Goal: Find specific page/section: Find specific page/section

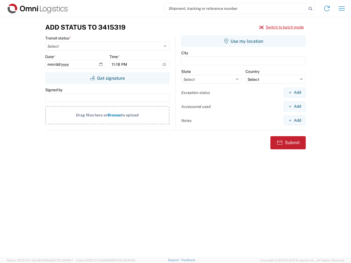
click at [235, 8] on input "search" at bounding box center [235, 8] width 142 height 10
click at [310, 9] on icon at bounding box center [310, 9] width 8 height 8
click at [327, 8] on icon at bounding box center [326, 8] width 9 height 9
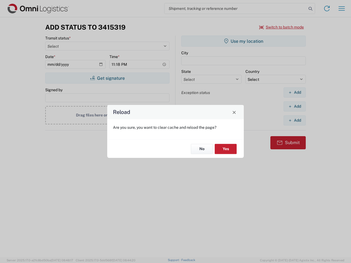
click at [341, 8] on div "Reload Are you sure, you want to clear cache and reload the page? No Yes" at bounding box center [175, 131] width 351 height 263
click at [281, 27] on div "Reload Are you sure, you want to clear cache and reload the page? No Yes" at bounding box center [175, 131] width 351 height 263
click at [107, 78] on div "Reload Are you sure, you want to clear cache and reload the page? No Yes" at bounding box center [175, 131] width 351 height 263
click at [243, 41] on div "Reload Are you sure, you want to clear cache and reload the page? No Yes" at bounding box center [175, 131] width 351 height 263
click at [294, 92] on div "Reload Are you sure, you want to clear cache and reload the page? No Yes" at bounding box center [175, 131] width 351 height 263
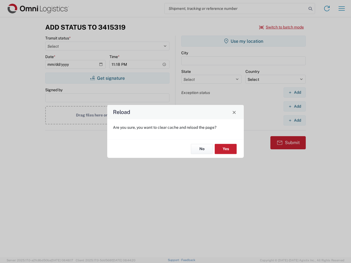
click at [294, 106] on div "Reload Are you sure, you want to clear cache and reload the page? No Yes" at bounding box center [175, 131] width 351 height 263
click at [294, 120] on div "Reload Are you sure, you want to clear cache and reload the page? No Yes" at bounding box center [175, 131] width 351 height 263
